Goal: Task Accomplishment & Management: Use online tool/utility

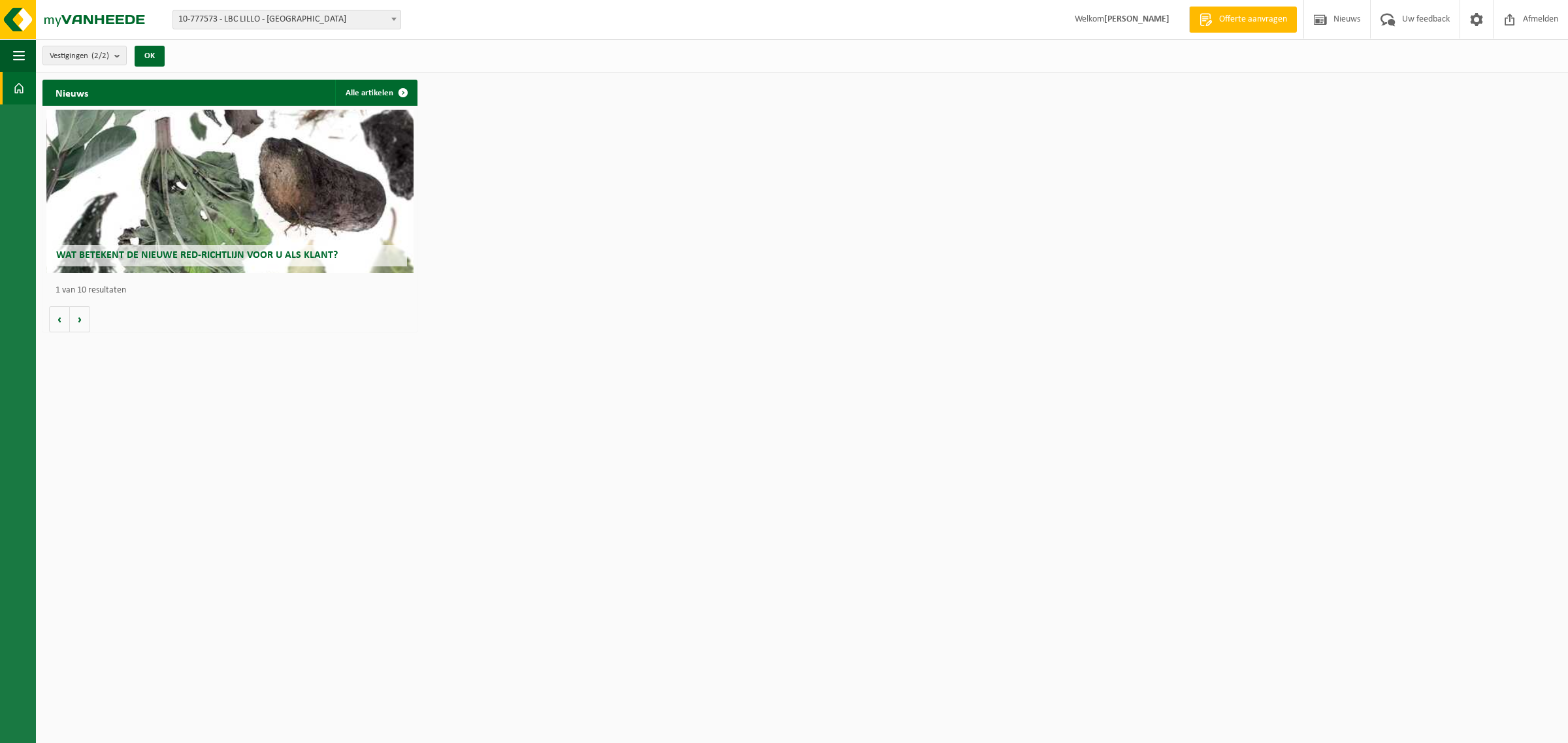
click at [265, 22] on span "10-777573 - LBC LILLO - [GEOGRAPHIC_DATA]" at bounding box center [287, 19] width 228 height 18
select select "14717"
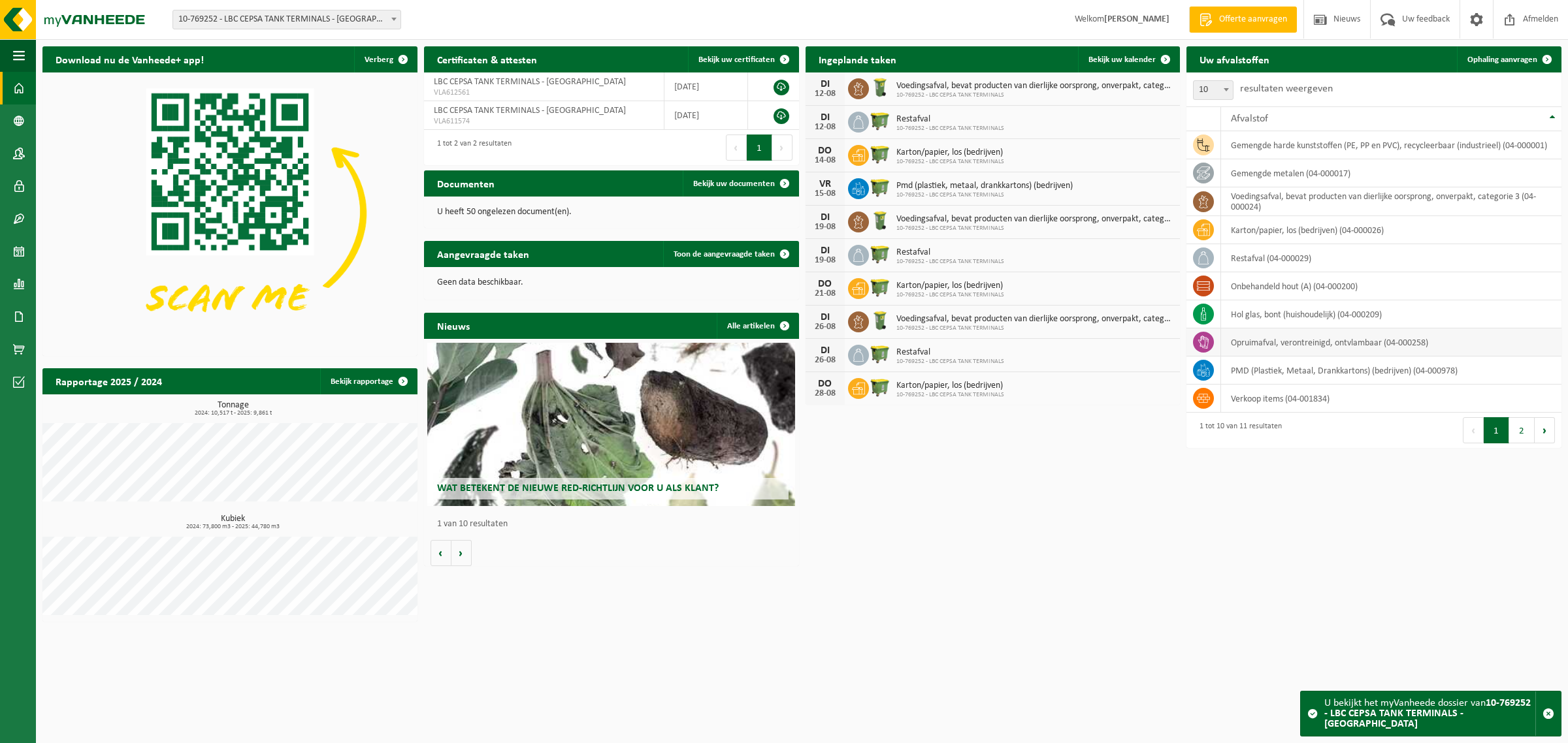
click at [1268, 350] on td "opruimafval, verontreinigd, ontvlambaar (04-000258)" at bounding box center [1390, 342] width 340 height 28
click at [1493, 62] on span "Ophaling aanvragen" at bounding box center [1501, 59] width 70 height 9
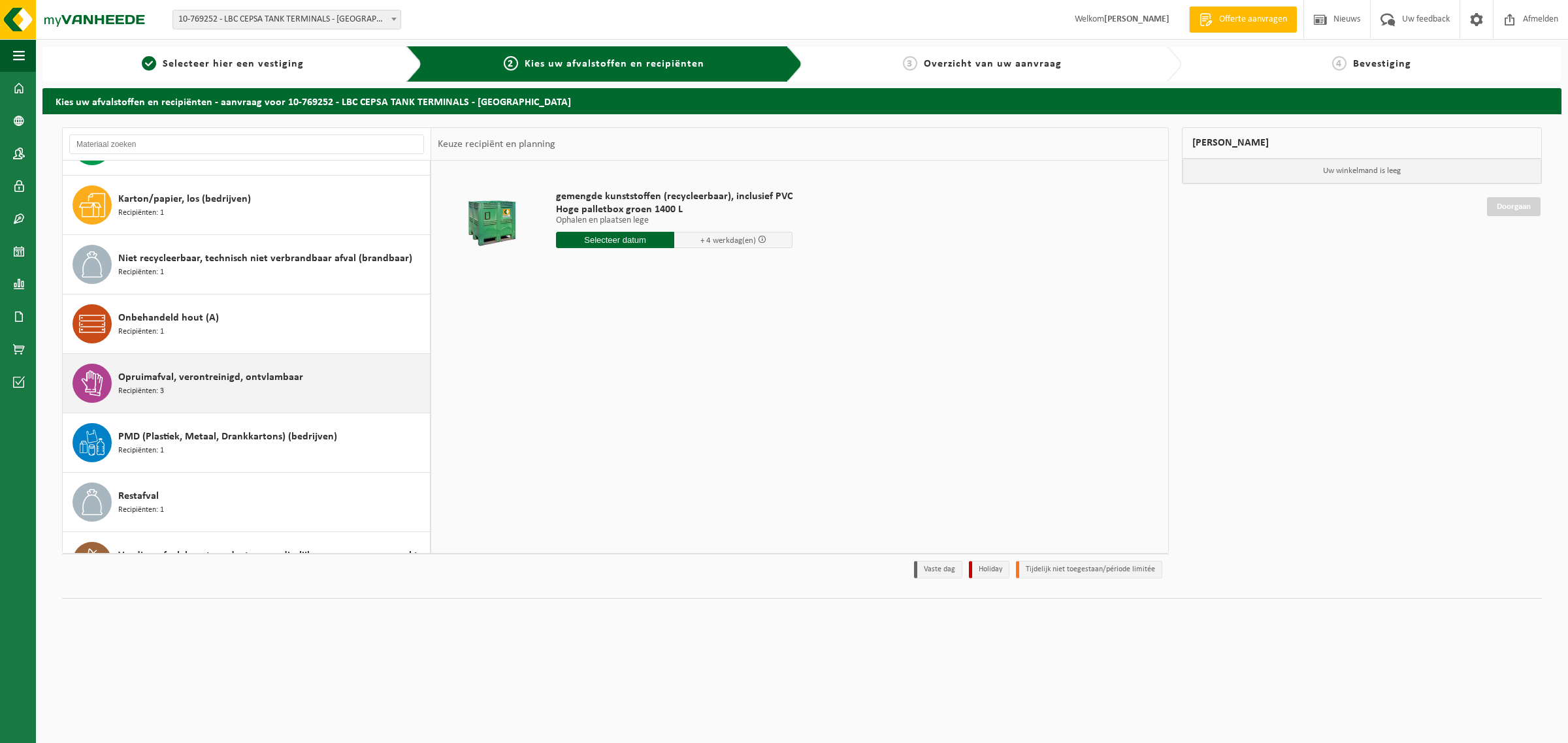
click at [208, 386] on span "Opruimafval, verontreinigd, ontvlambaar" at bounding box center [211, 377] width 185 height 15
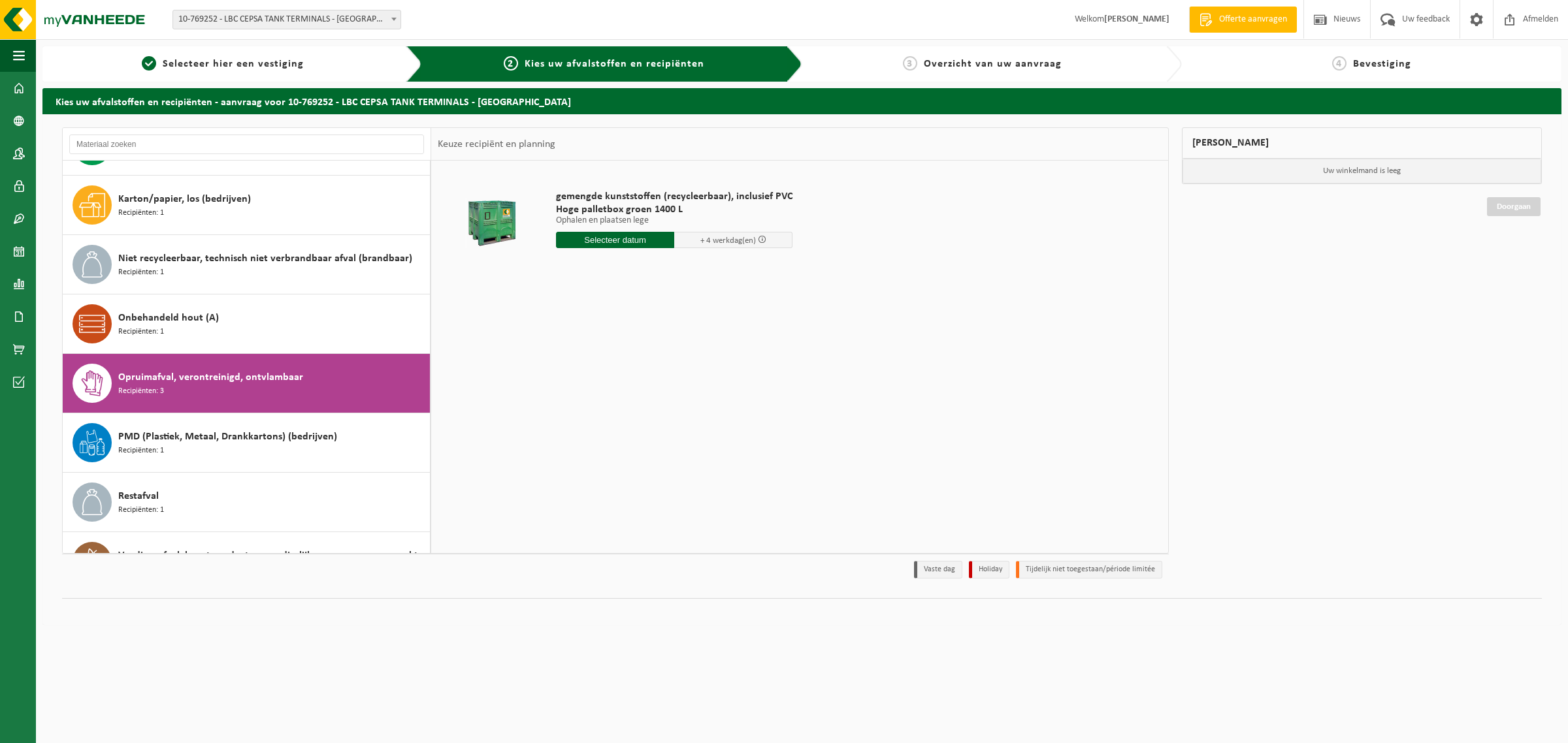
scroll to position [203, 0]
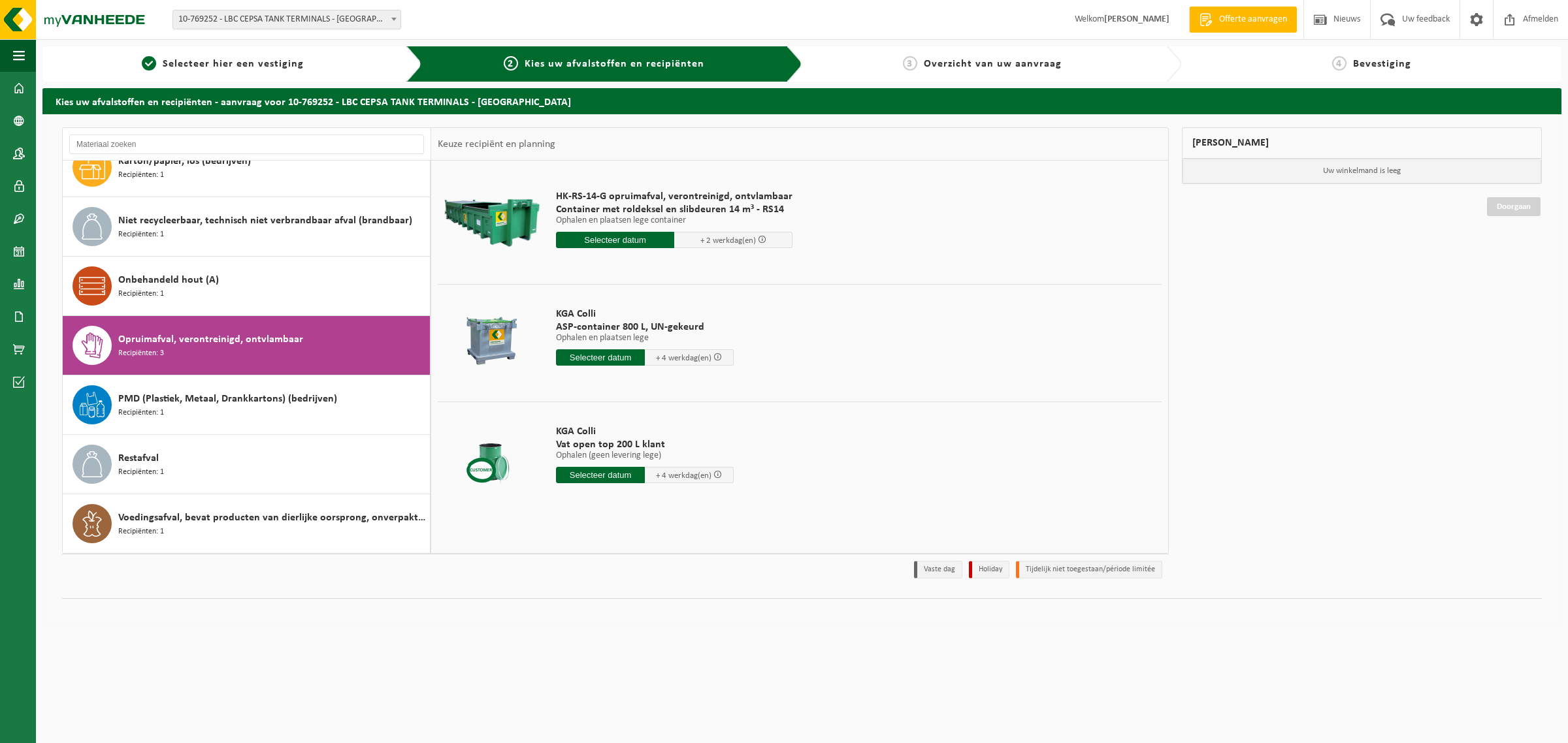
click at [589, 360] on input "text" at bounding box center [599, 357] width 89 height 16
click at [613, 477] on div "13" at bounding box center [613, 474] width 23 height 21
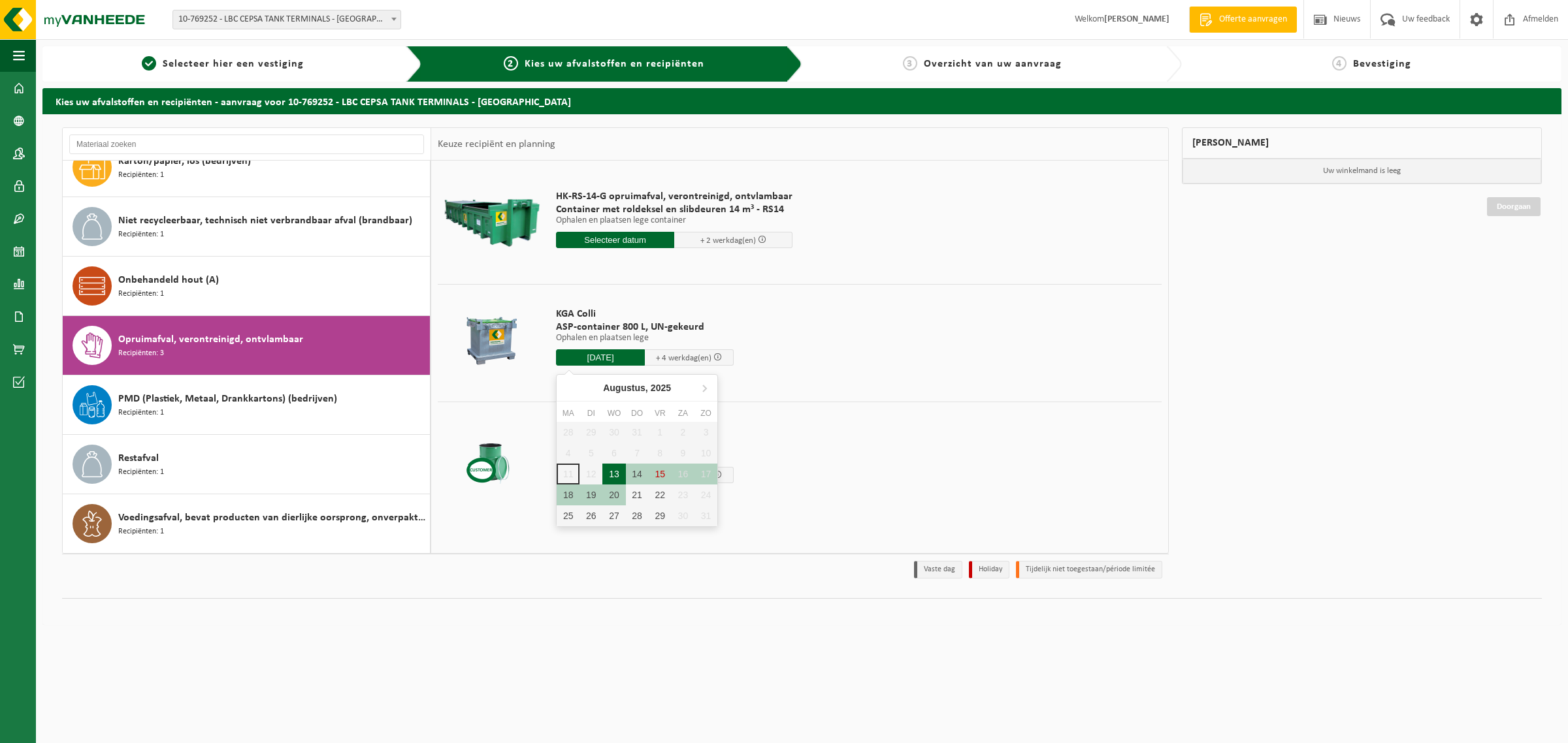
type input "Van 2025-08-13"
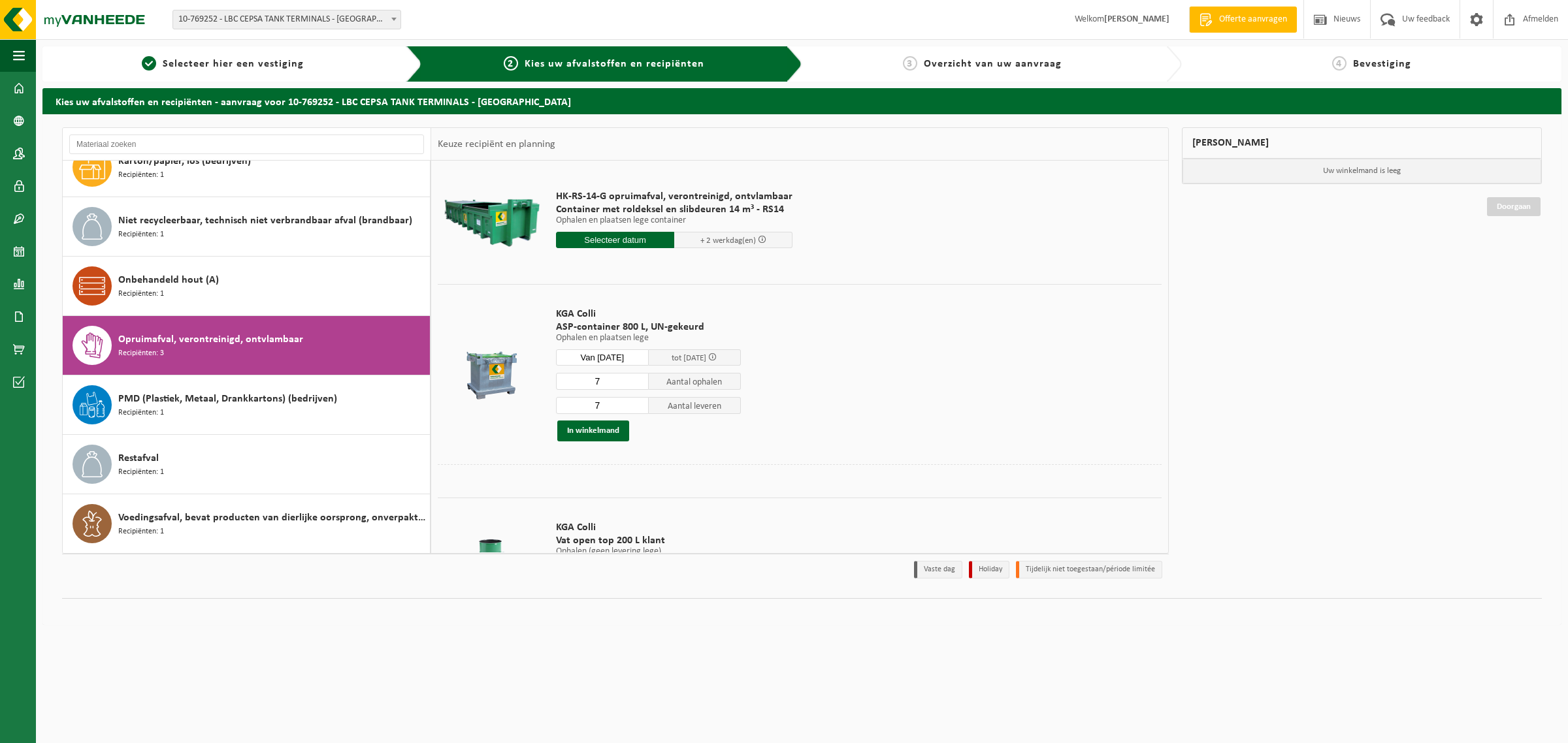
click at [622, 381] on input "7" at bounding box center [601, 381] width 92 height 17
click at [641, 390] on input "7" at bounding box center [601, 381] width 92 height 17
click at [641, 388] on input "7" at bounding box center [601, 381] width 92 height 17
click at [640, 380] on input "8" at bounding box center [601, 381] width 92 height 17
click at [640, 383] on input "7" at bounding box center [601, 381] width 92 height 17
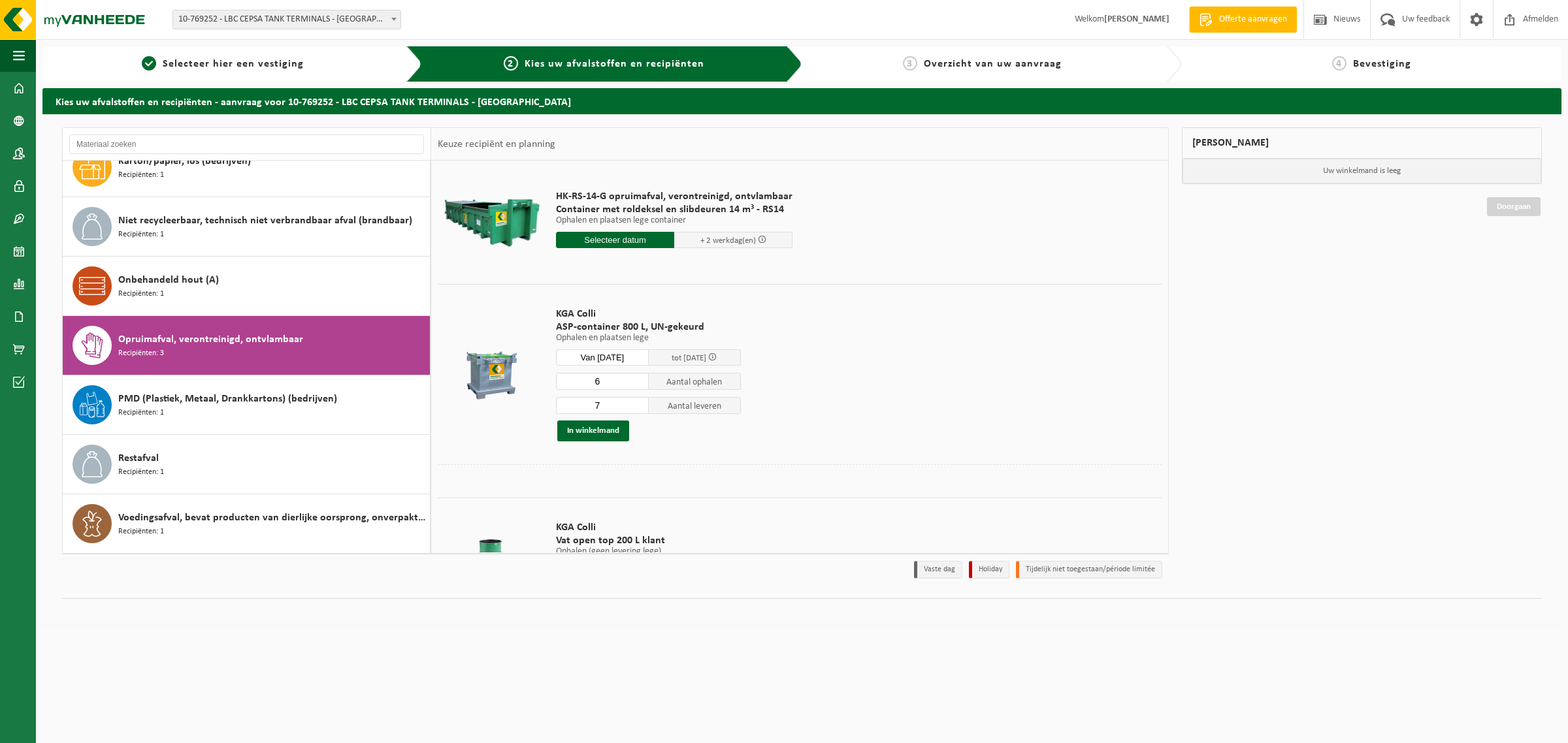
click at [640, 383] on input "6" at bounding box center [601, 381] width 92 height 17
type input "5"
click at [640, 383] on input "5" at bounding box center [601, 381] width 92 height 17
click at [637, 407] on input "6" at bounding box center [601, 406] width 92 height 17
click at [637, 407] on input "5" at bounding box center [601, 406] width 92 height 17
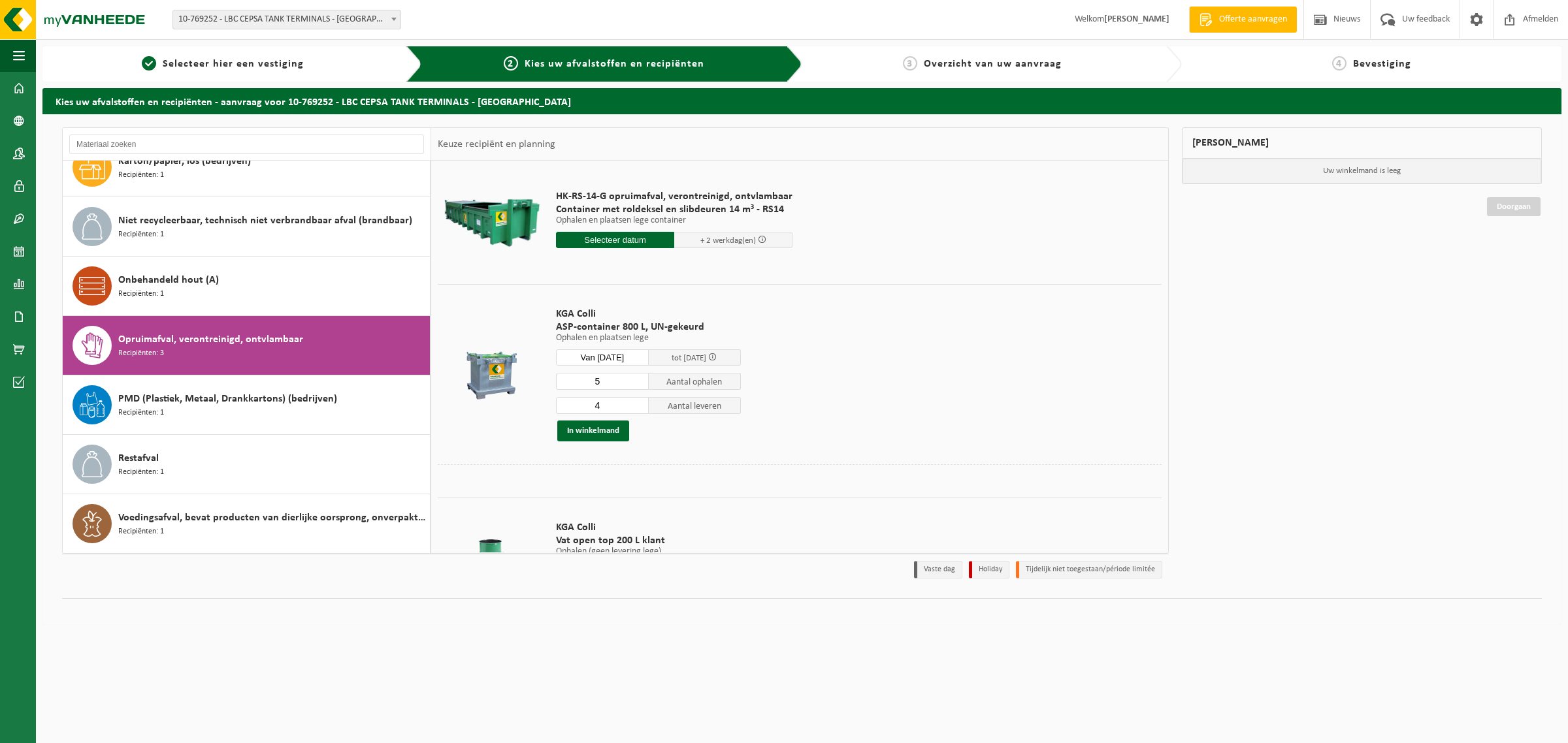
click at [637, 407] on input "4" at bounding box center [601, 406] width 92 height 17
type input "5"
click at [637, 402] on input "5" at bounding box center [601, 406] width 92 height 17
click at [599, 432] on button "In winkelmand" at bounding box center [593, 432] width 71 height 21
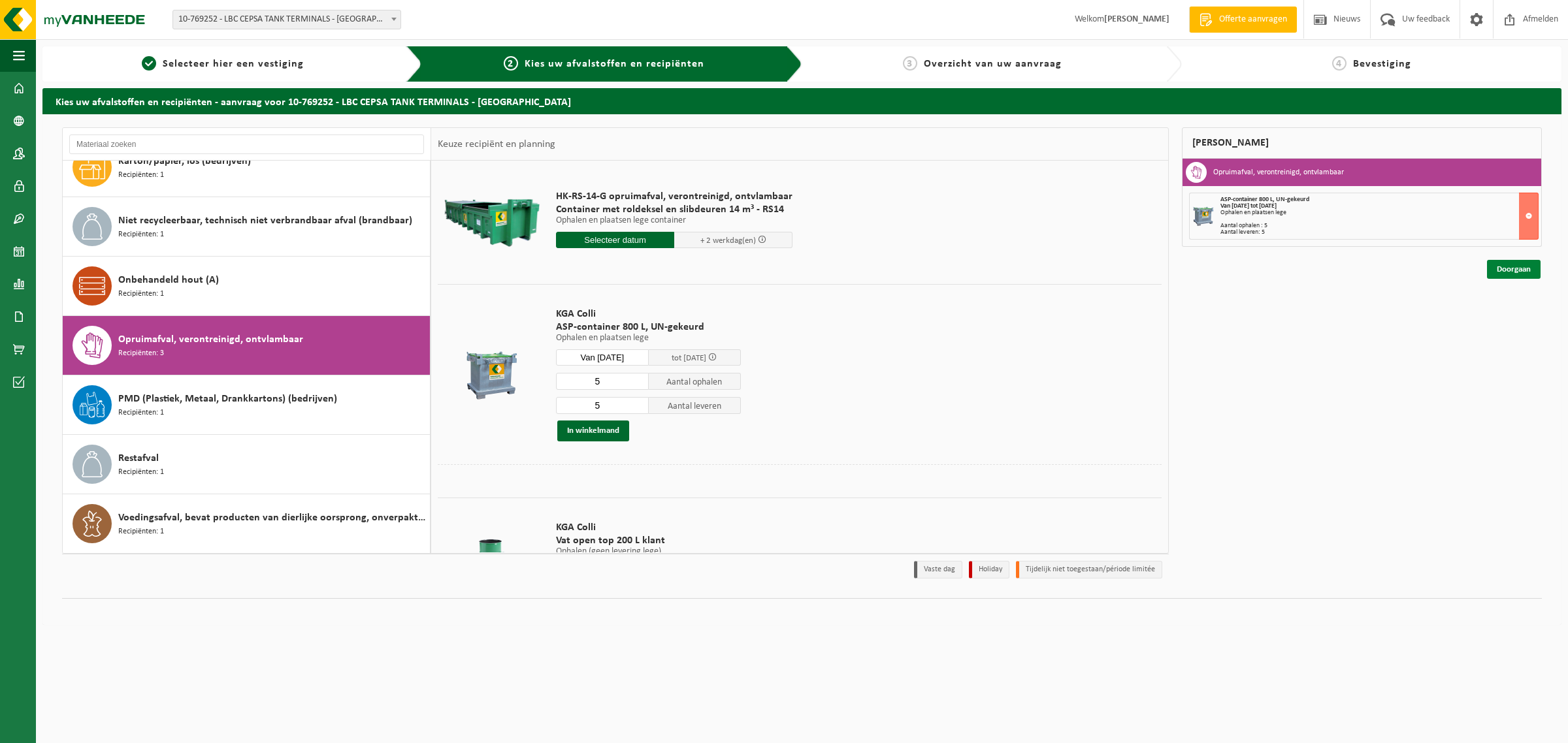
click at [1517, 271] on link "Doorgaan" at bounding box center [1514, 270] width 53 height 19
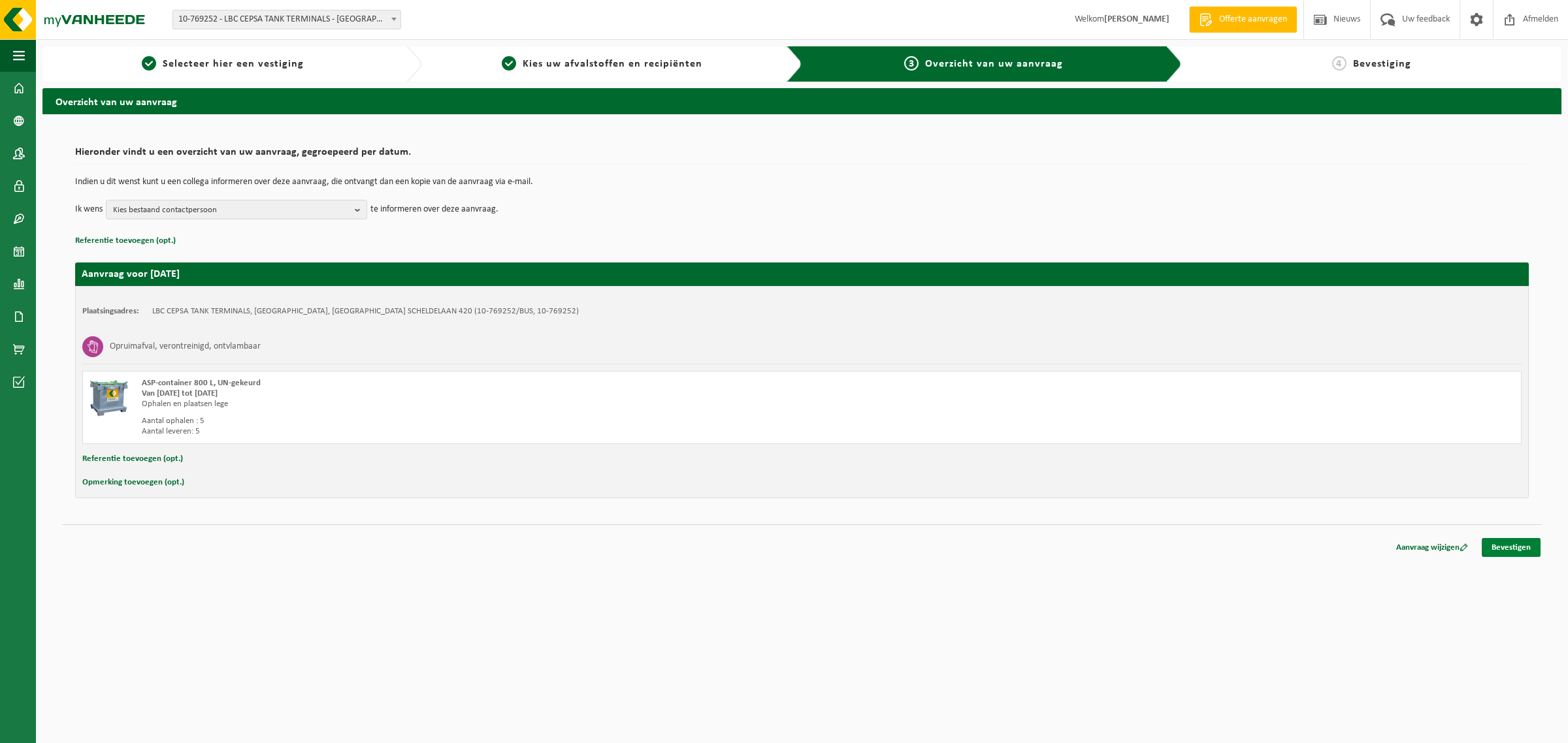
click at [1509, 551] on link "Bevestigen" at bounding box center [1511, 548] width 59 height 19
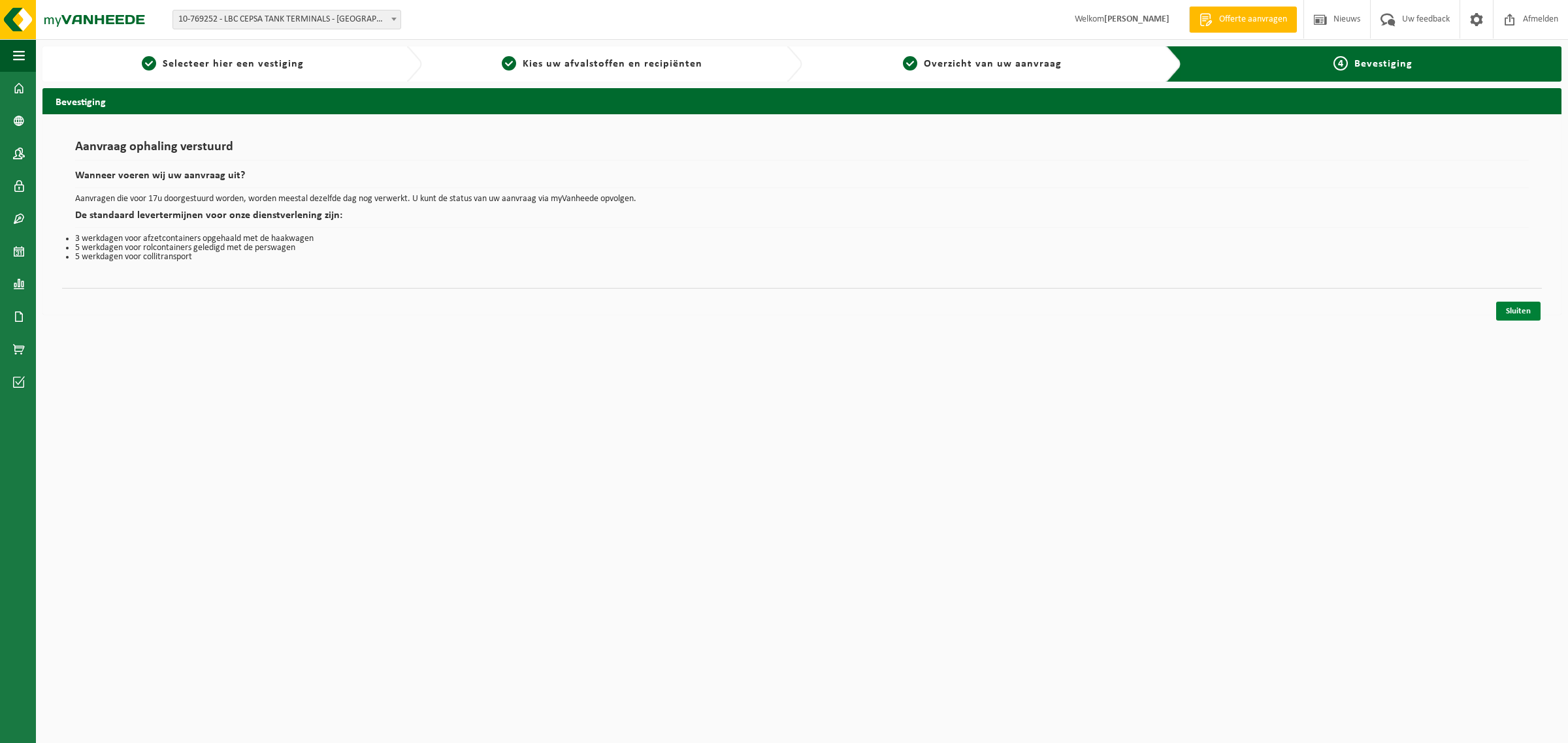
click at [1522, 308] on link "Sluiten" at bounding box center [1518, 311] width 45 height 19
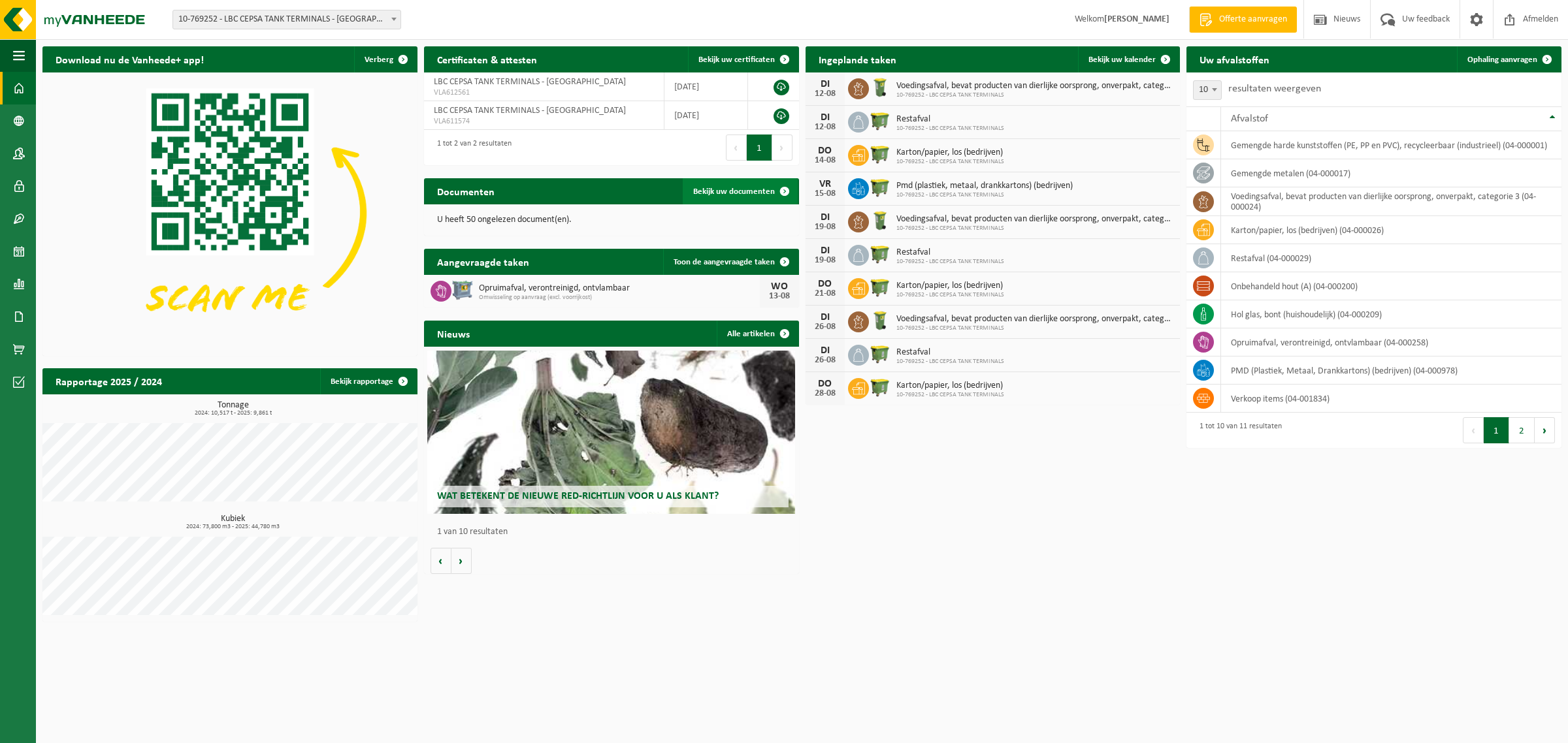
click at [734, 191] on span "Bekijk uw documenten" at bounding box center [734, 191] width 82 height 9
